Goal: Transaction & Acquisition: Obtain resource

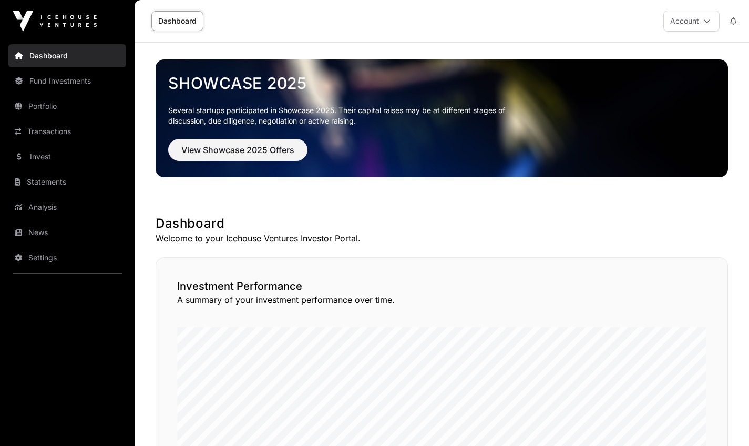
click at [73, 86] on link "Fund Investments" at bounding box center [67, 80] width 118 height 23
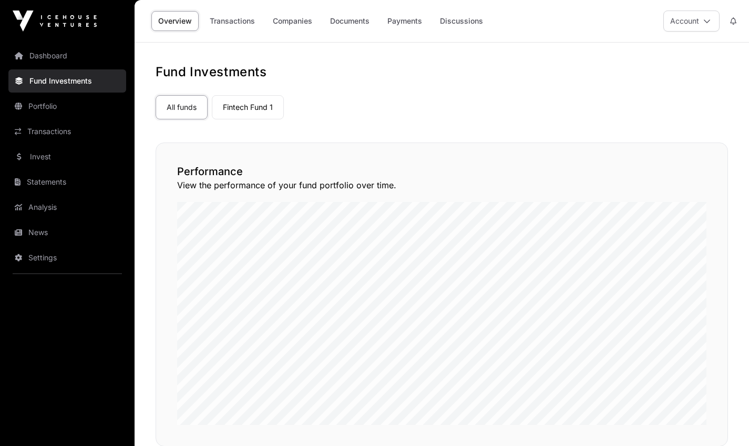
click at [52, 103] on link "Portfolio" at bounding box center [67, 106] width 118 height 23
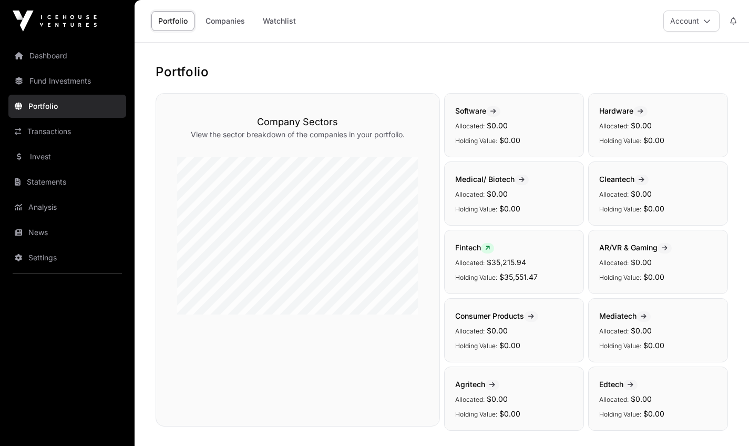
click at [494, 249] on span at bounding box center [487, 248] width 13 height 11
click at [492, 255] on div "Fintech Allocated: $35,215.94 Holding Value: $35,551.47" at bounding box center [514, 262] width 140 height 64
click at [54, 129] on link "Transactions" at bounding box center [67, 131] width 118 height 23
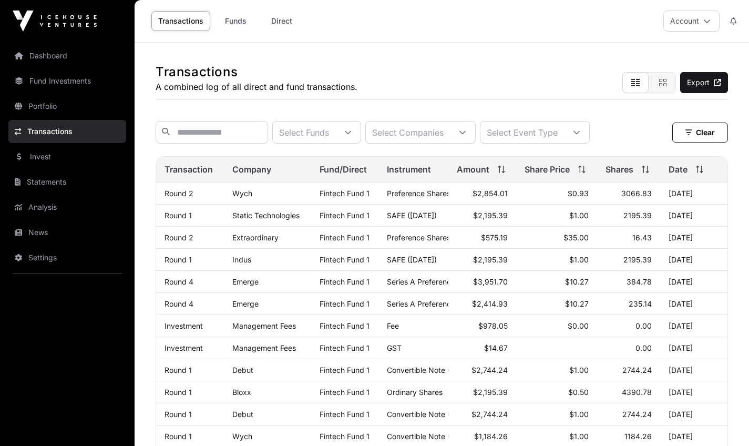
click at [43, 161] on link "Invest" at bounding box center [67, 156] width 118 height 23
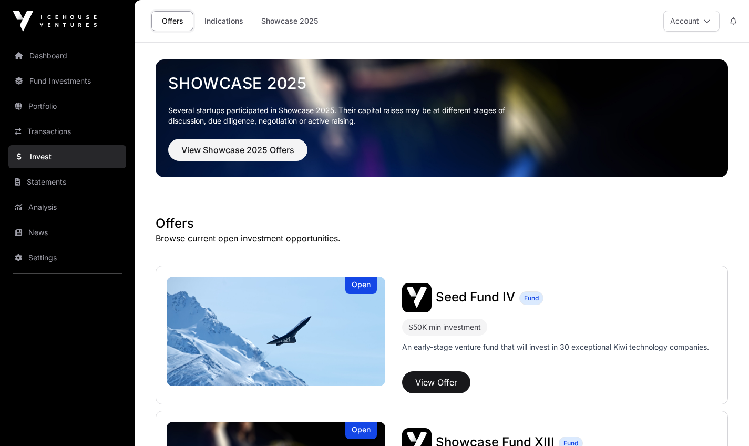
click at [46, 180] on link "Statements" at bounding box center [67, 181] width 118 height 23
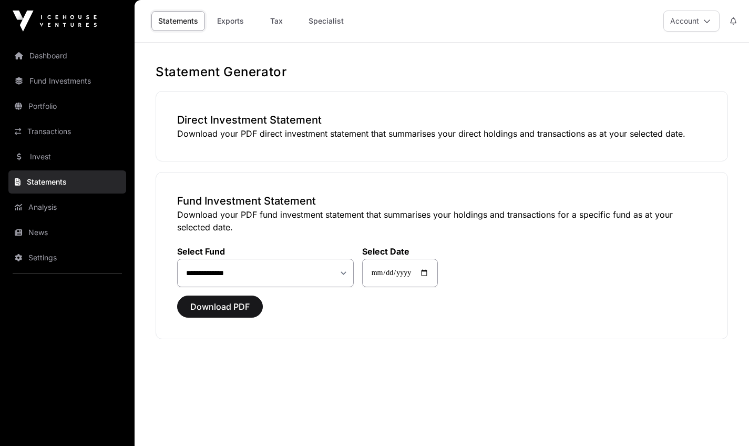
click at [224, 309] on span "Download PDF" at bounding box center [219, 306] width 59 height 13
